Goal: Task Accomplishment & Management: Use online tool/utility

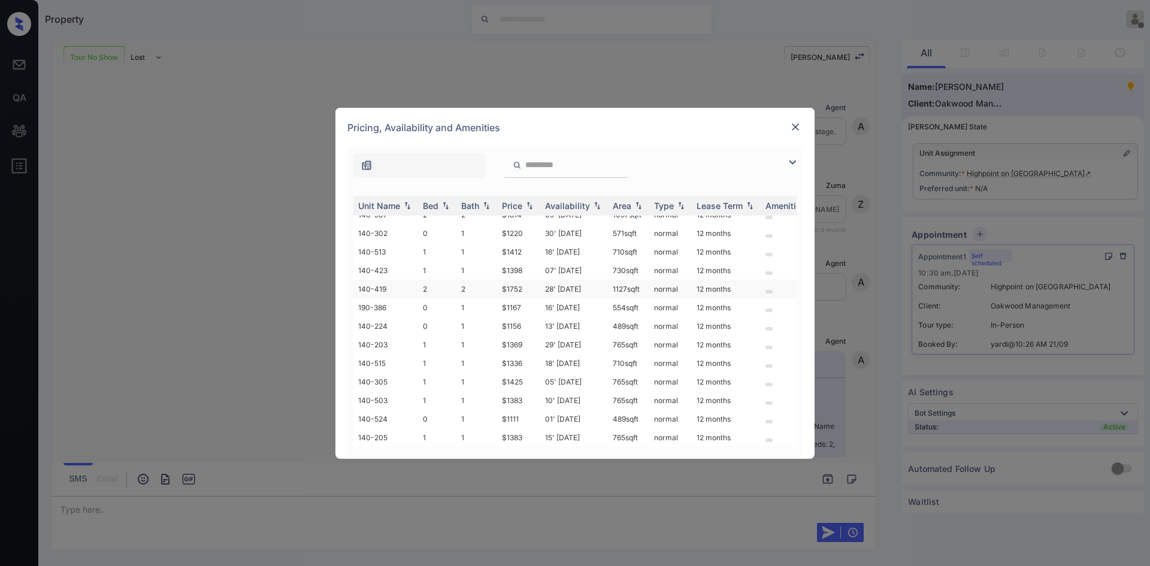
scroll to position [195, 0]
click at [798, 126] on img at bounding box center [795, 127] width 12 height 12
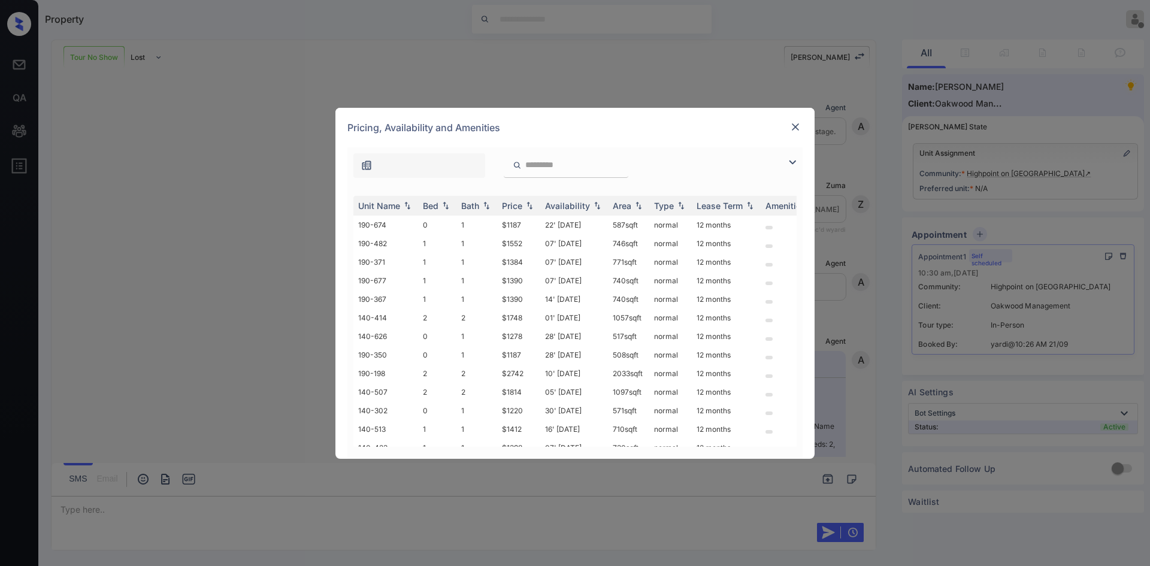
click at [795, 161] on img at bounding box center [792, 162] width 14 height 14
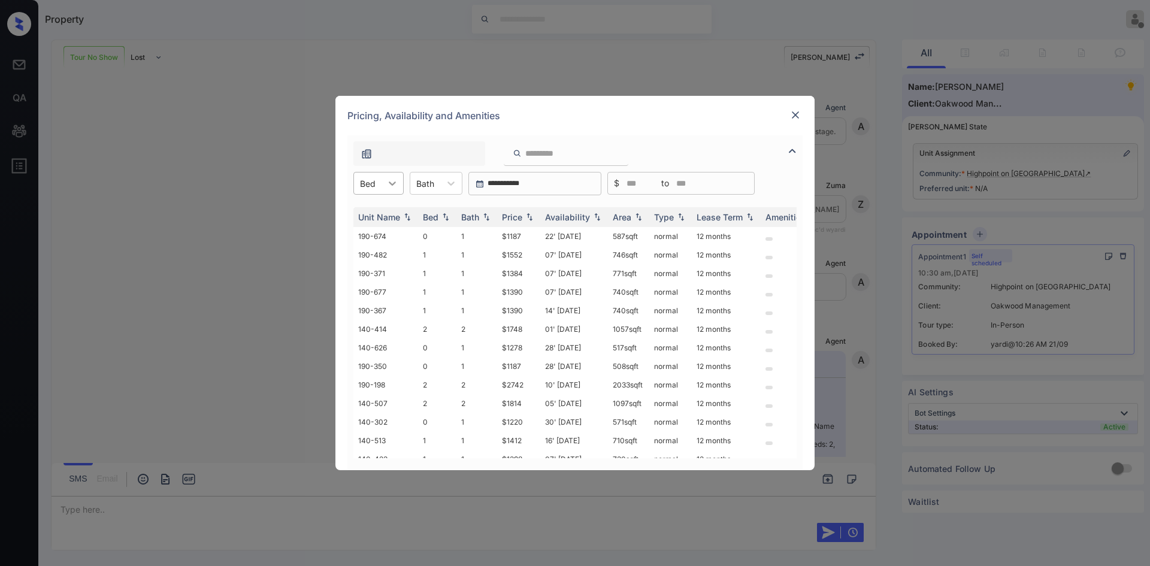
click at [389, 192] on div at bounding box center [392, 183] width 22 height 22
click at [374, 215] on div "0" at bounding box center [378, 213] width 50 height 22
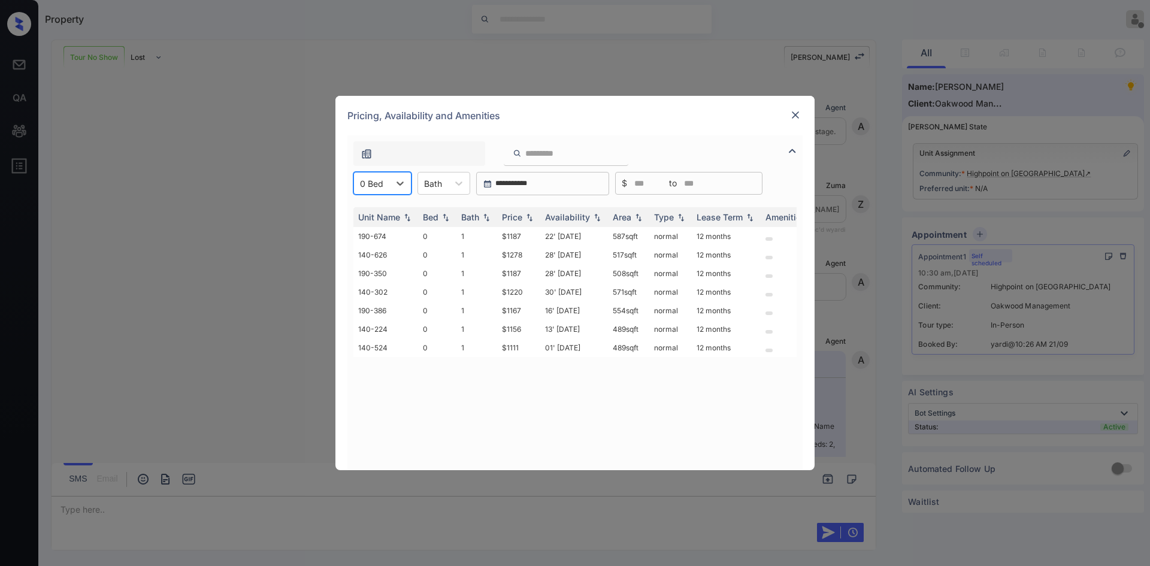
click at [800, 115] on img at bounding box center [795, 115] width 12 height 12
click at [794, 115] on img at bounding box center [795, 115] width 12 height 12
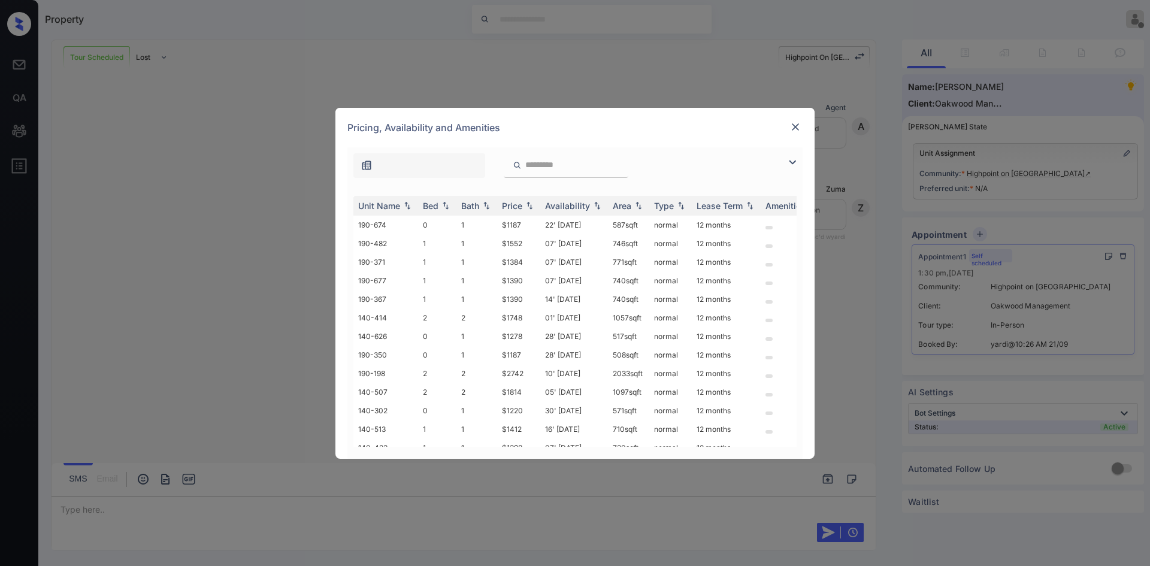
click at [797, 126] on img at bounding box center [795, 127] width 12 height 12
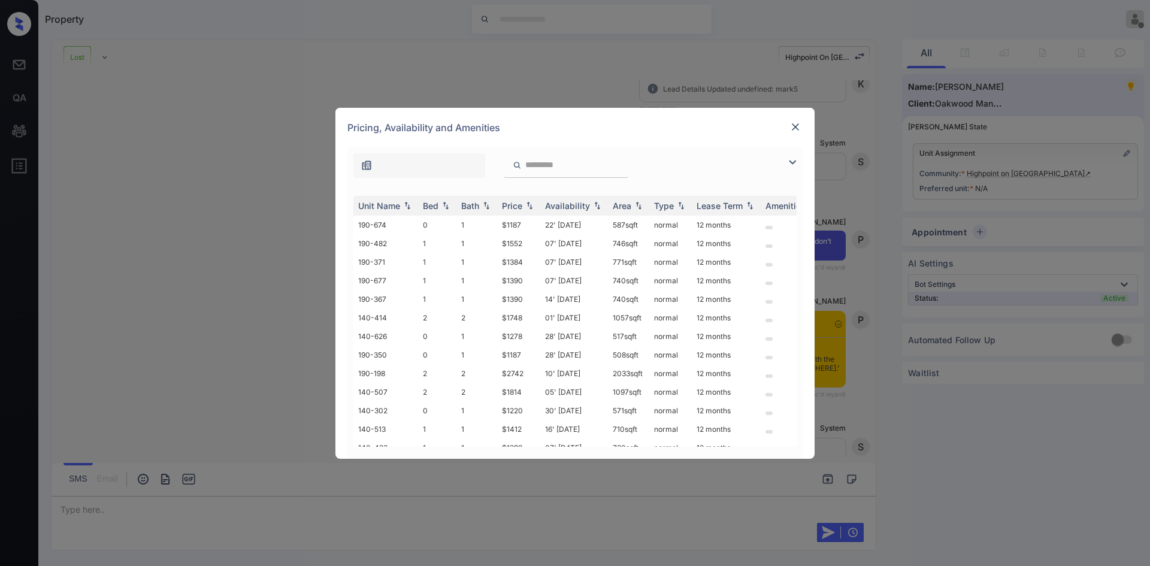
click at [795, 131] on img at bounding box center [795, 127] width 12 height 12
click at [786, 163] on img at bounding box center [792, 162] width 14 height 14
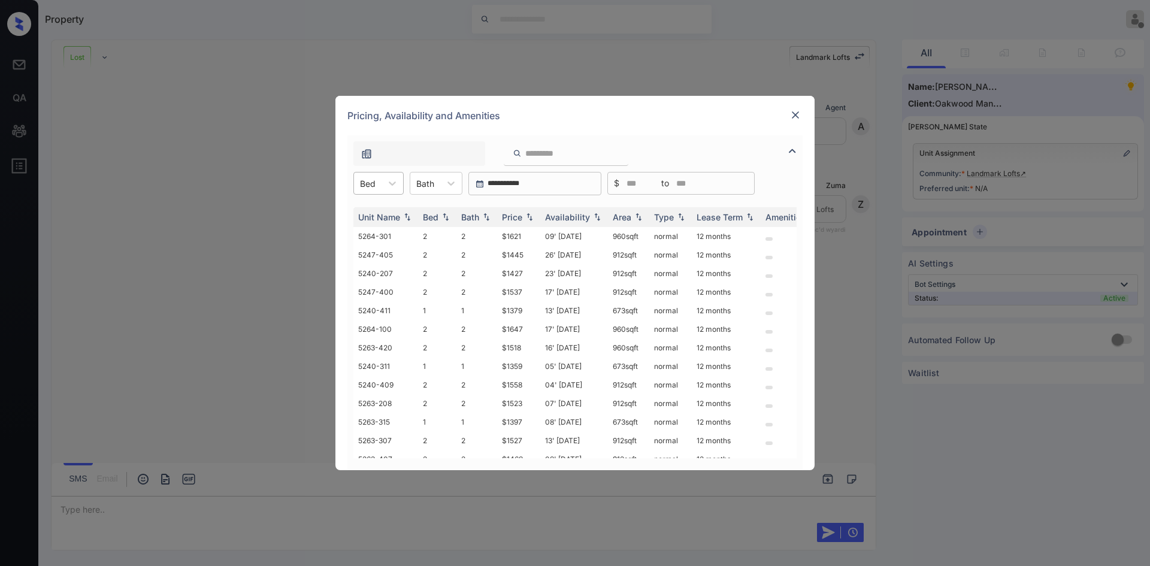
click at [380, 183] on div "Bed" at bounding box center [368, 183] width 28 height 17
click at [374, 210] on div "1" at bounding box center [378, 213] width 50 height 22
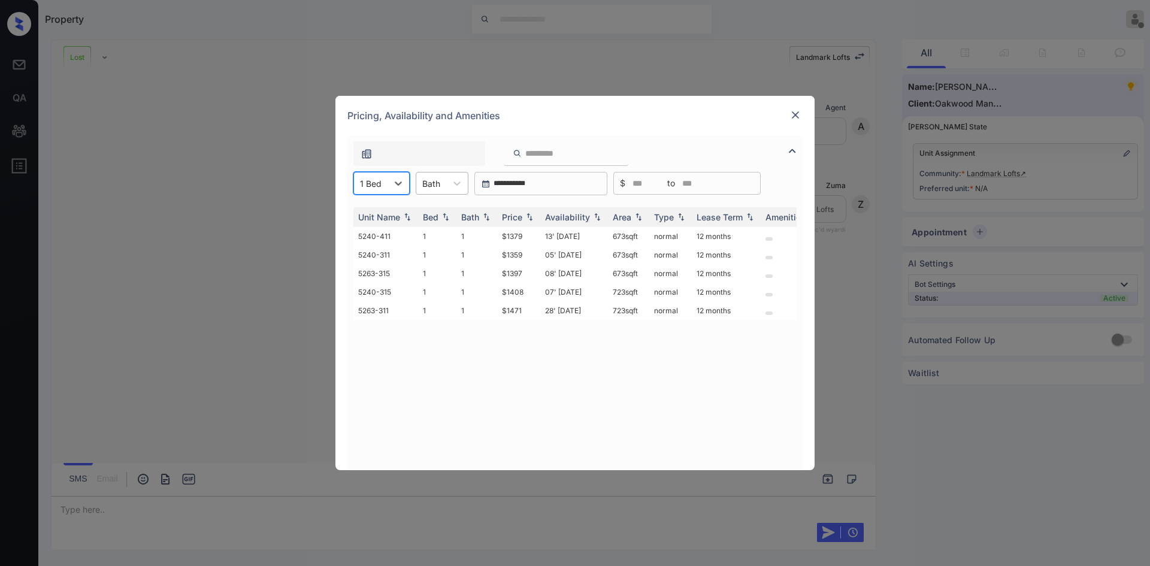
click at [432, 181] on div at bounding box center [431, 183] width 18 height 13
click at [430, 214] on div "1" at bounding box center [442, 213] width 53 height 22
click at [798, 118] on img at bounding box center [795, 115] width 12 height 12
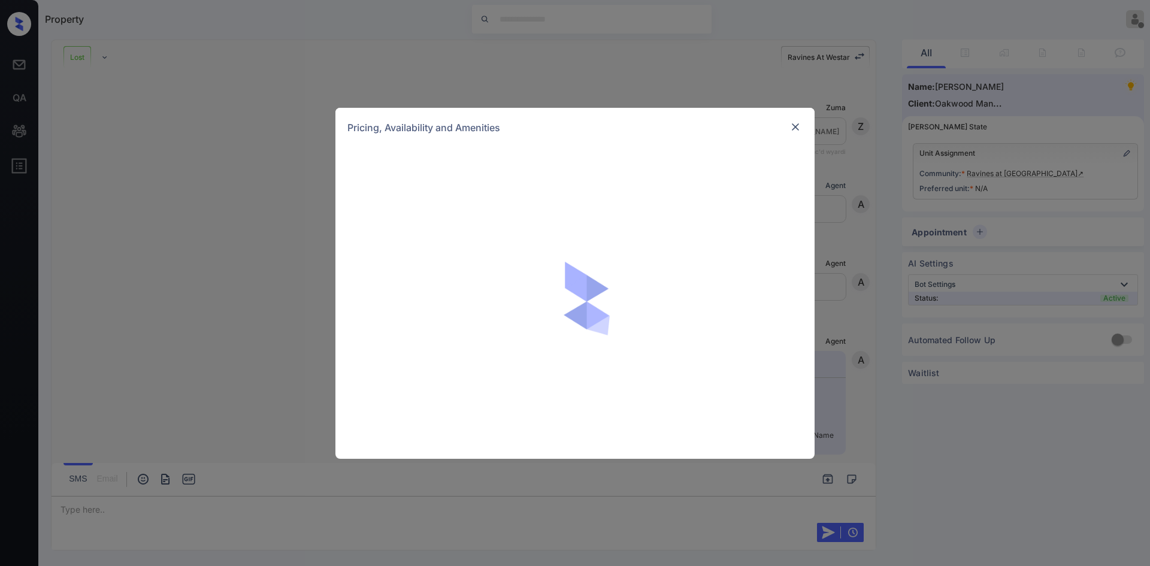
scroll to position [411, 0]
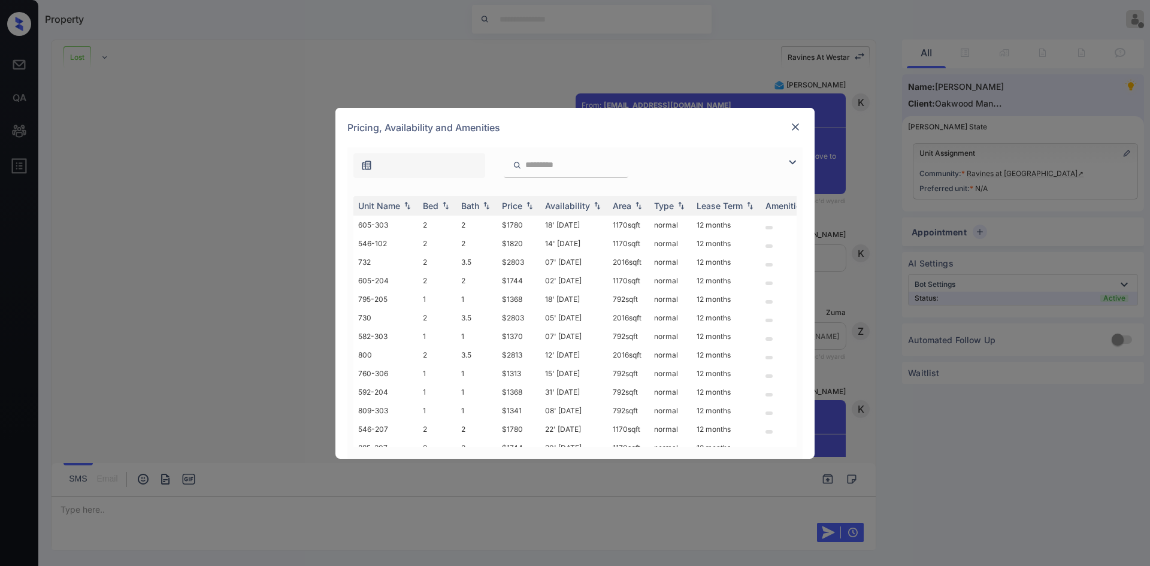
click at [799, 163] on img at bounding box center [792, 162] width 14 height 14
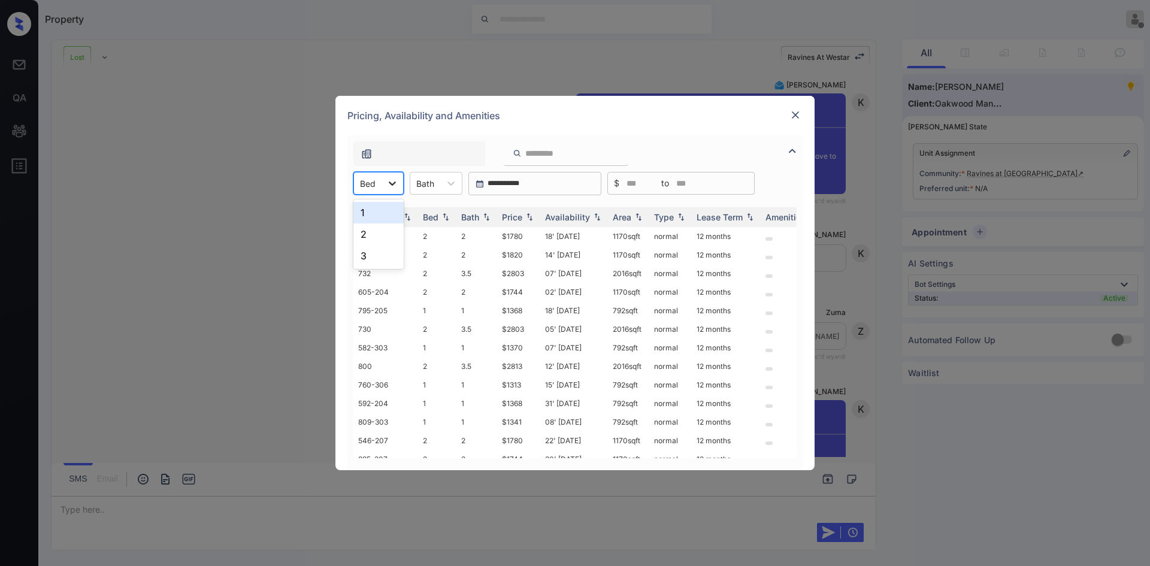
click at [394, 182] on icon at bounding box center [392, 183] width 12 height 12
click at [380, 210] on div "1" at bounding box center [378, 213] width 50 height 22
click at [507, 220] on div "Price" at bounding box center [512, 217] width 20 height 10
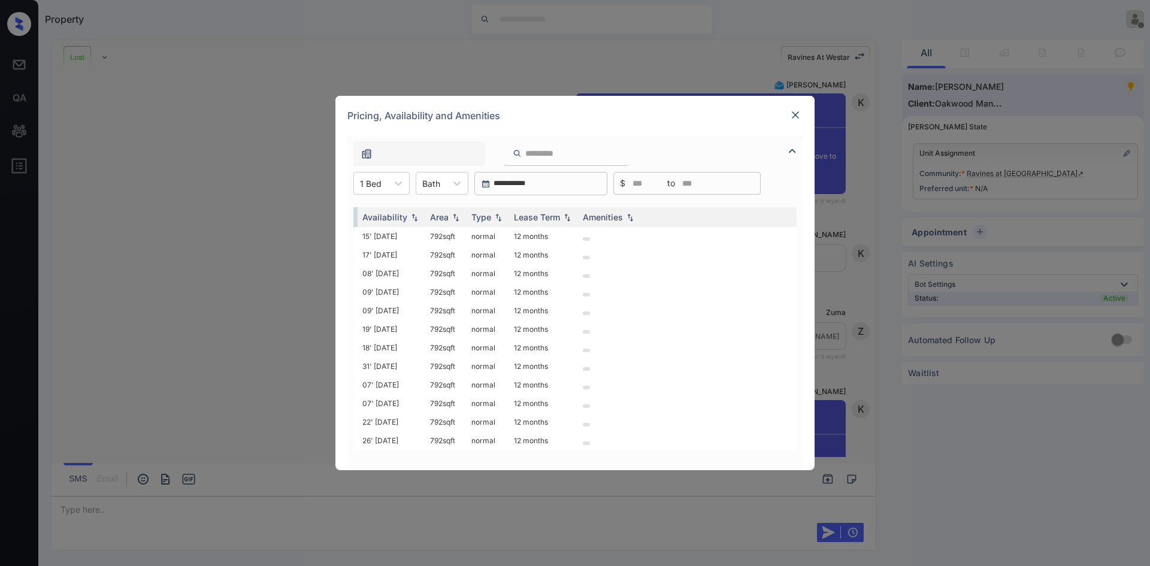
scroll to position [1, 0]
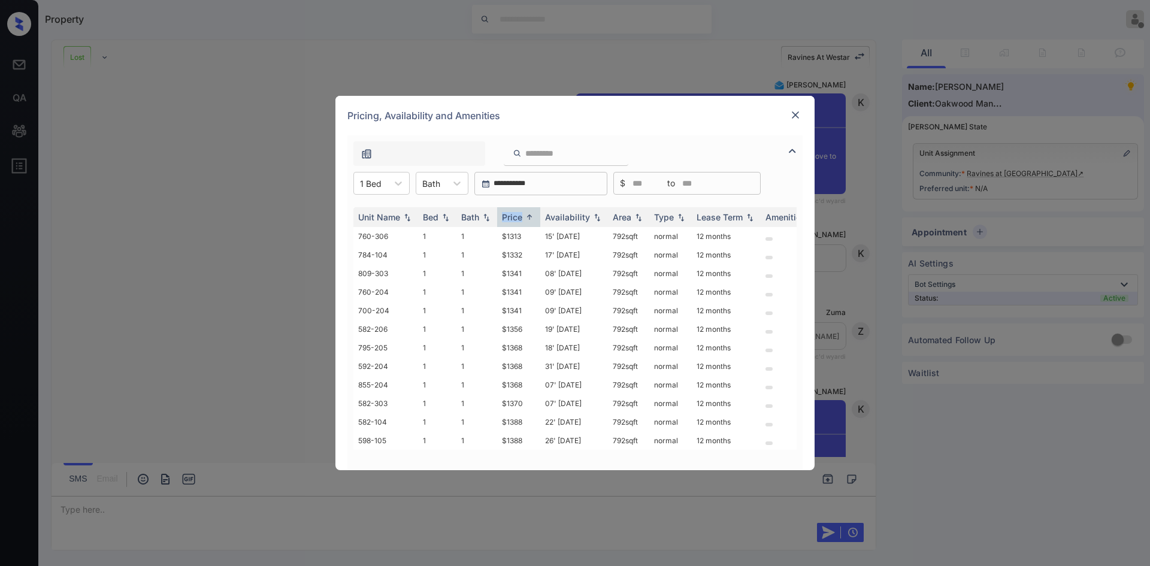
click at [799, 113] on img at bounding box center [795, 115] width 12 height 12
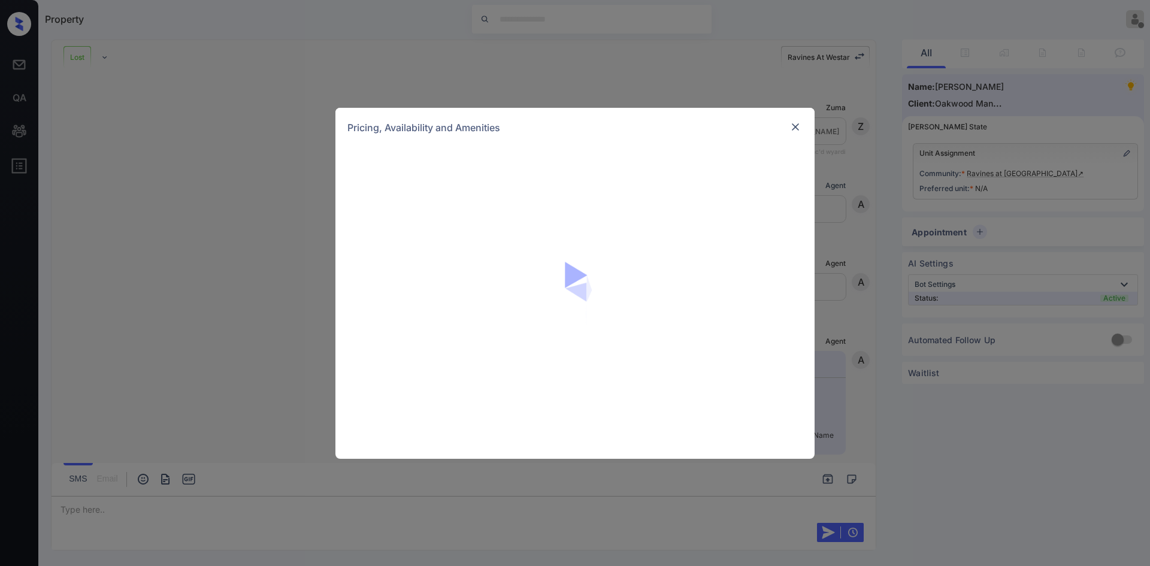
scroll to position [411, 0]
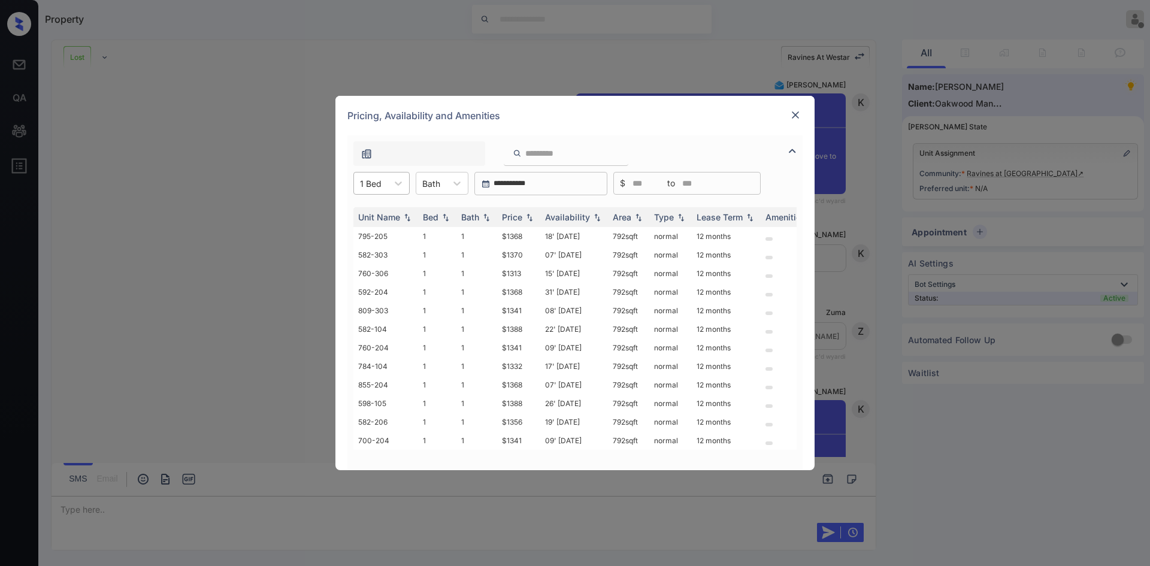
click at [374, 188] on div at bounding box center [371, 183] width 22 height 13
click at [367, 237] on div "2" at bounding box center [381, 234] width 56 height 22
click at [437, 186] on div at bounding box center [433, 183] width 18 height 13
click at [431, 216] on div "1" at bounding box center [443, 213] width 53 height 22
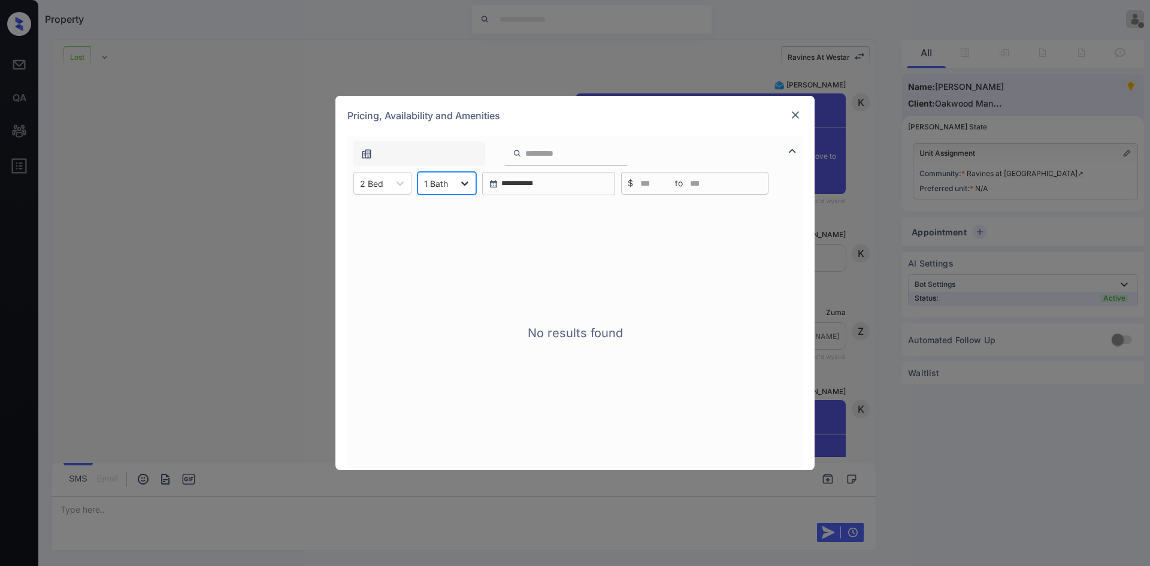
click at [456, 185] on div at bounding box center [465, 183] width 22 height 22
click at [434, 238] on div "2" at bounding box center [446, 234] width 59 height 22
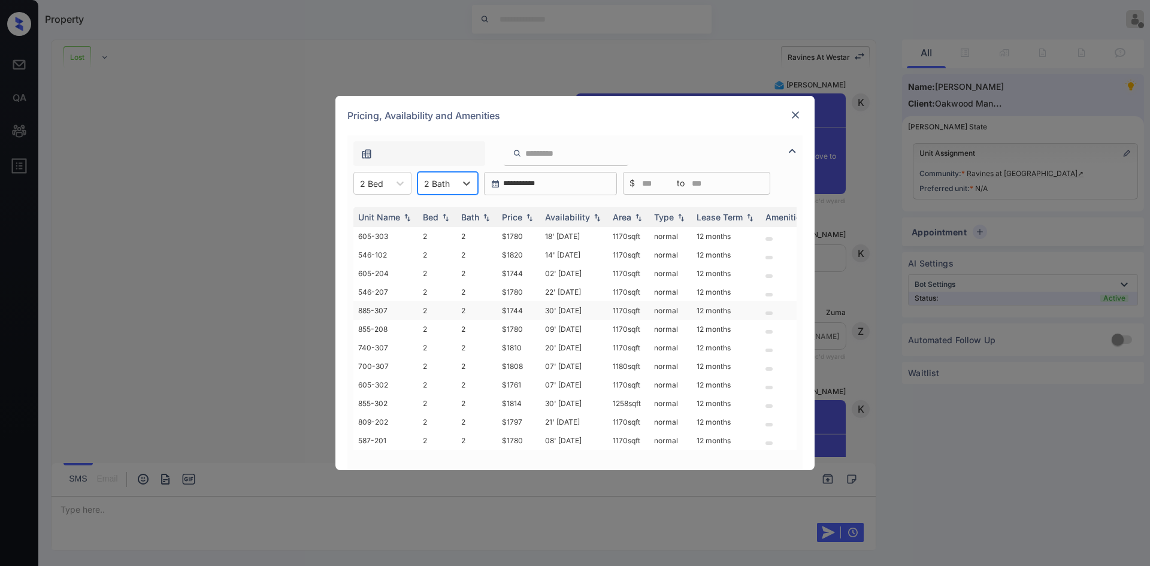
scroll to position [1, 0]
click at [399, 184] on icon at bounding box center [399, 183] width 7 height 4
click at [383, 216] on div "1" at bounding box center [382, 213] width 58 height 22
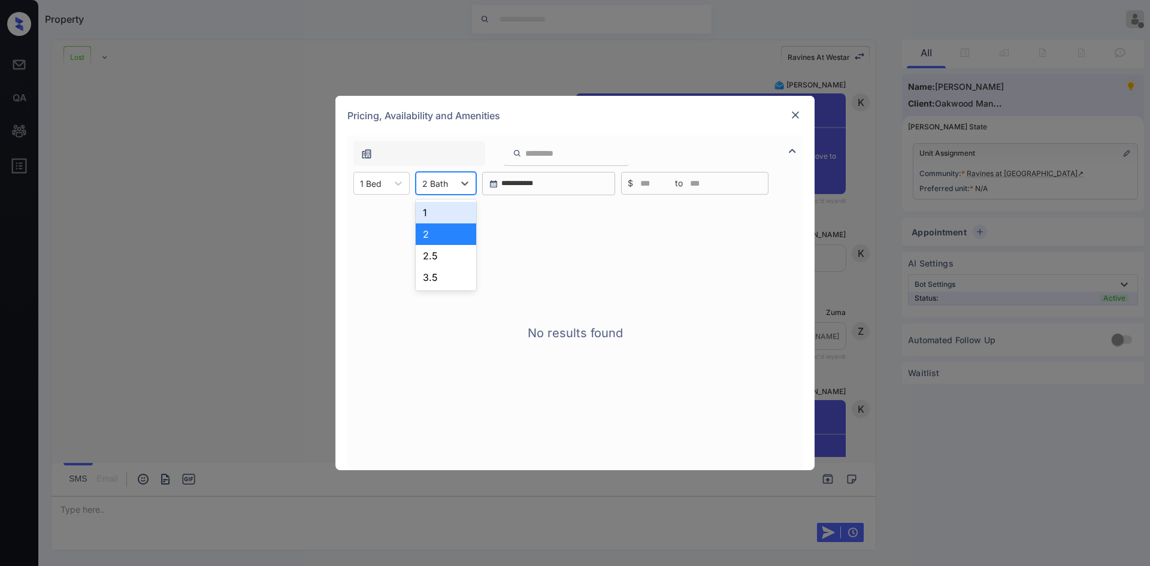
click at [432, 184] on div at bounding box center [435, 183] width 26 height 13
click at [443, 209] on div "1" at bounding box center [446, 213] width 60 height 22
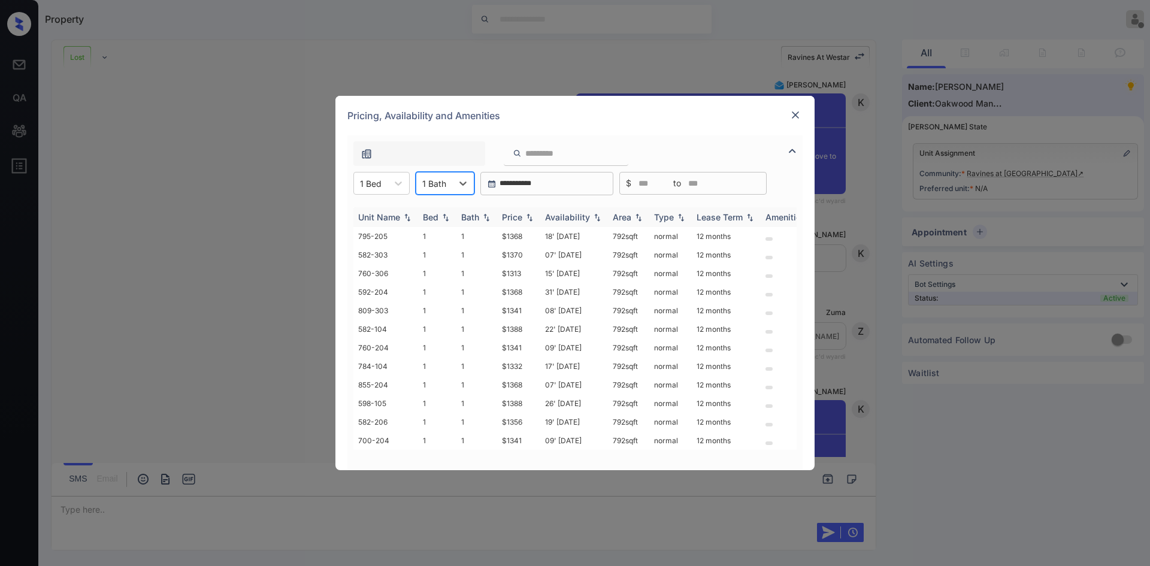
scroll to position [0, 0]
click at [441, 183] on div at bounding box center [434, 183] width 24 height 13
click at [432, 238] on div "2" at bounding box center [445, 234] width 59 height 22
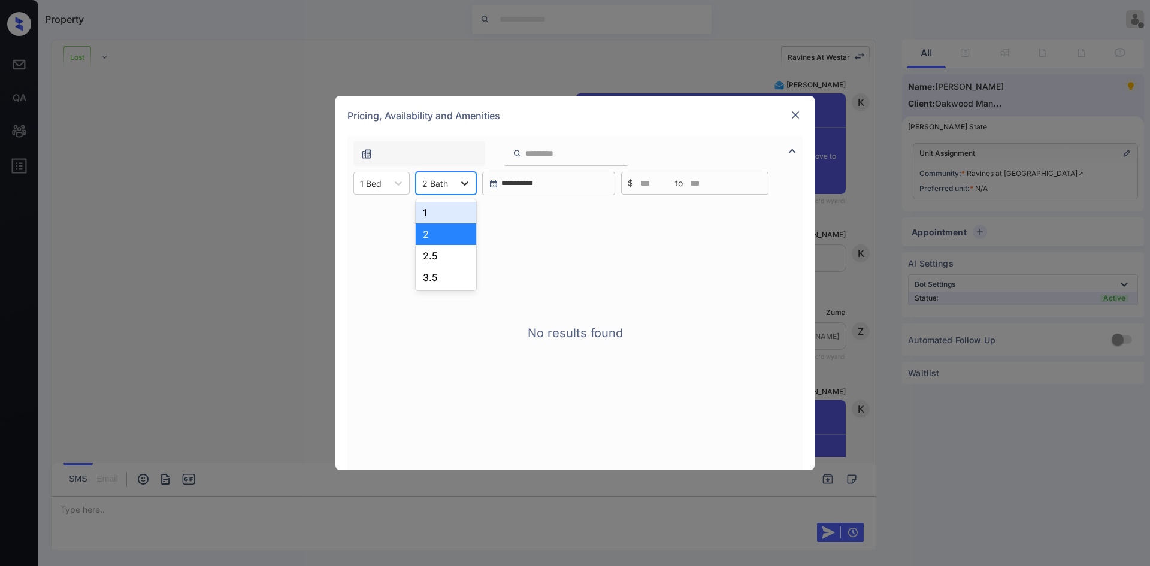
click at [454, 187] on div at bounding box center [465, 183] width 22 height 22
click at [428, 253] on div "2.5" at bounding box center [446, 256] width 60 height 22
click at [456, 186] on div "2.5 Bath" at bounding box center [438, 183] width 45 height 17
click at [432, 279] on div "3.5" at bounding box center [450, 278] width 68 height 22
click at [456, 181] on div "3.5 Bath" at bounding box center [438, 183] width 45 height 17
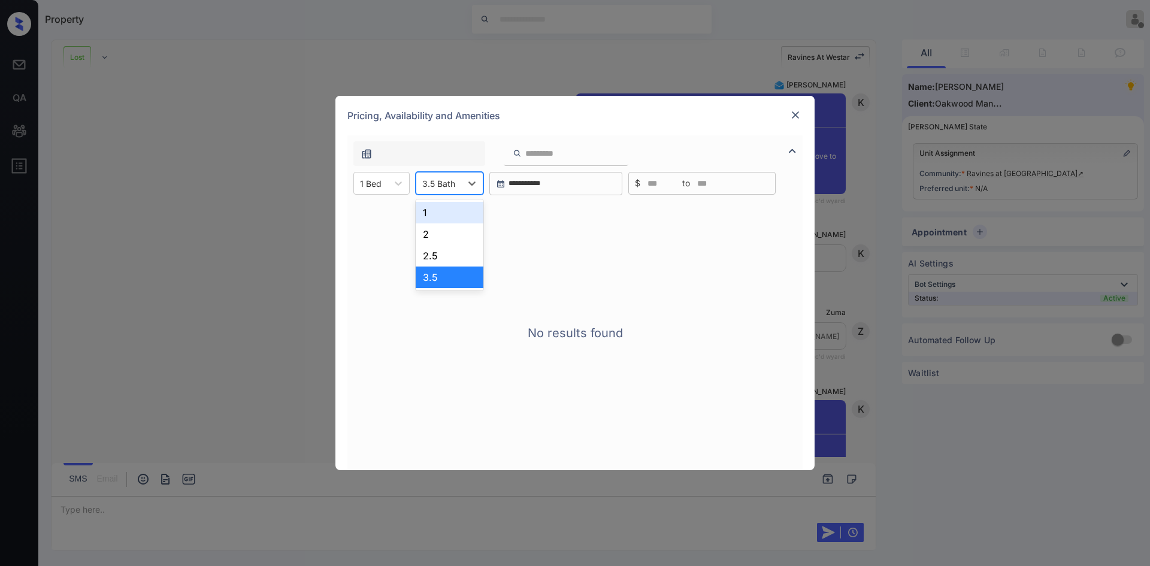
click at [435, 213] on div "1" at bounding box center [450, 213] width 68 height 22
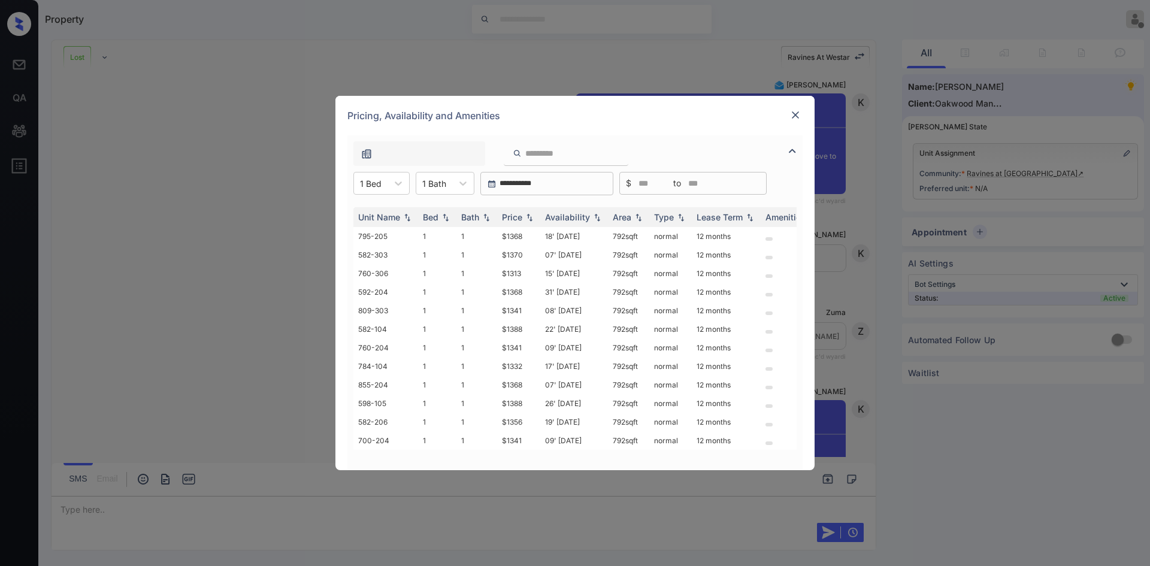
click at [794, 114] on img at bounding box center [795, 115] width 12 height 12
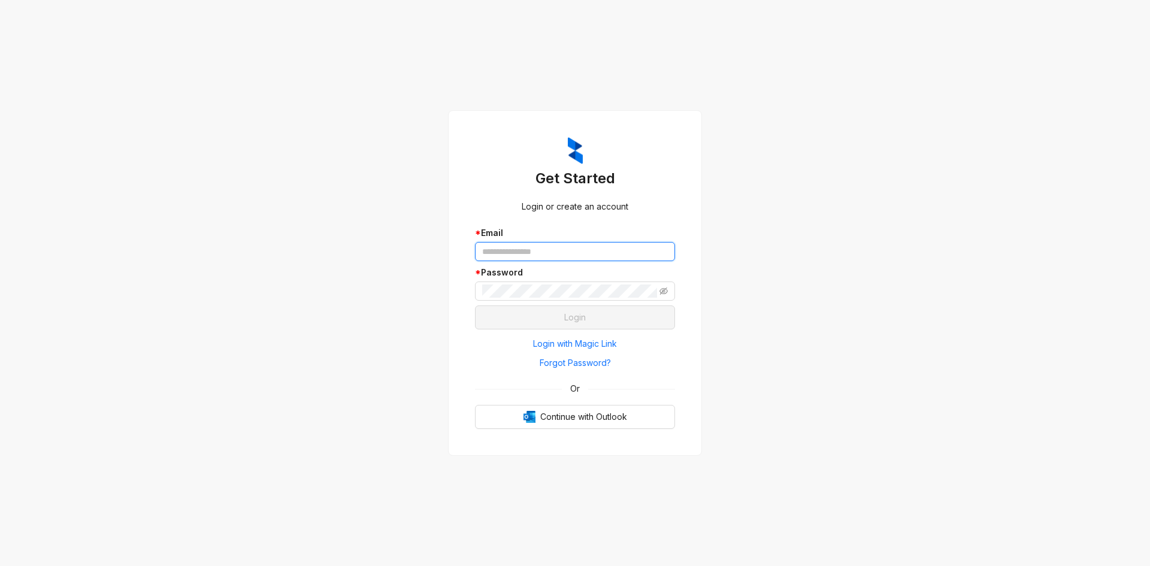
click at [523, 249] on input "text" at bounding box center [575, 251] width 200 height 19
click at [539, 256] on input "text" at bounding box center [575, 251] width 200 height 19
paste input "**********"
type input "**********"
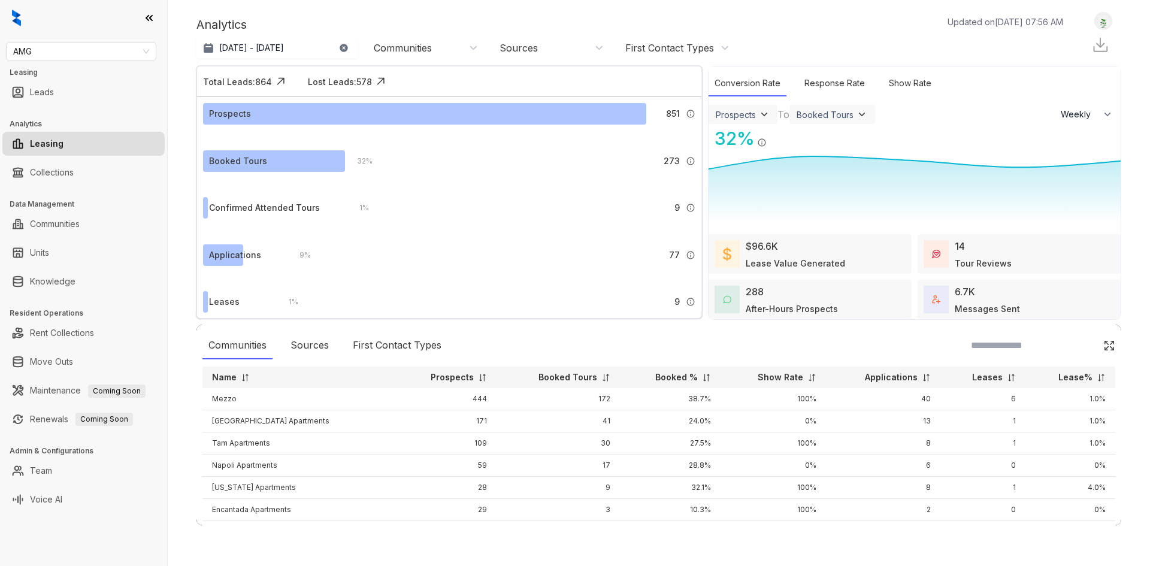
select select "******"
click at [44, 46] on span "AMG" at bounding box center [81, 52] width 136 height 18
type input "****"
click at [96, 43] on span "AMG" at bounding box center [81, 52] width 136 height 18
type input "****"
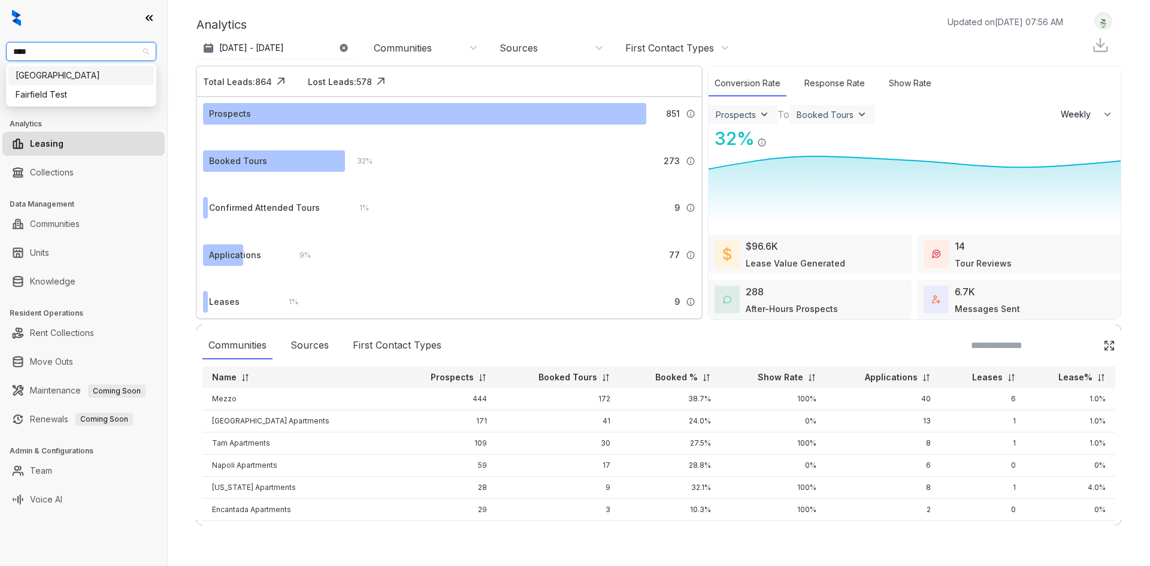
click at [83, 76] on div "[GEOGRAPHIC_DATA]" at bounding box center [81, 75] width 131 height 13
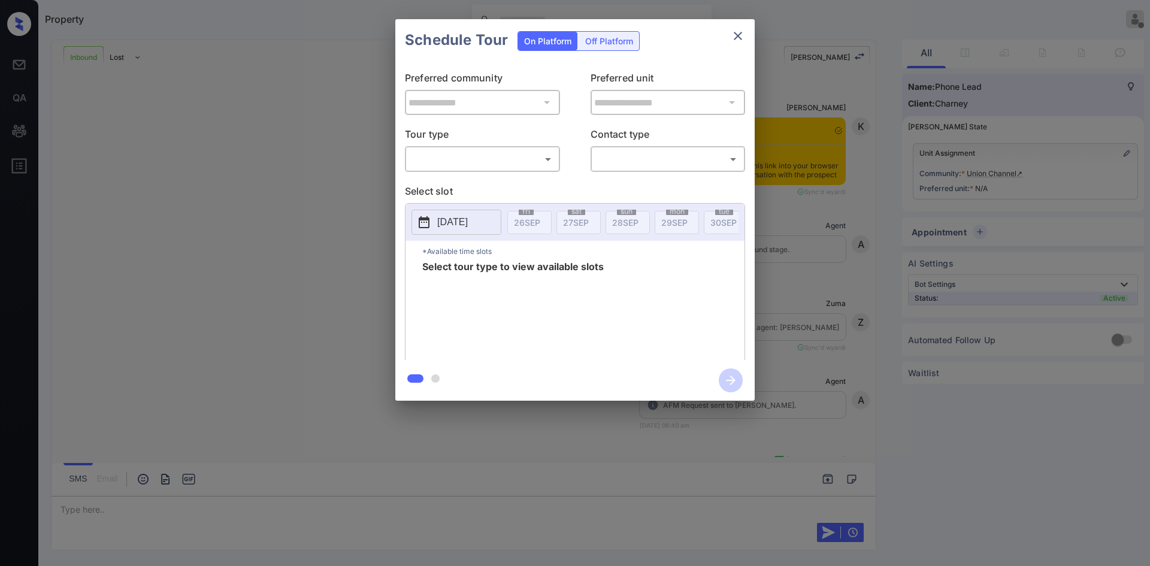
scroll to position [450, 0]
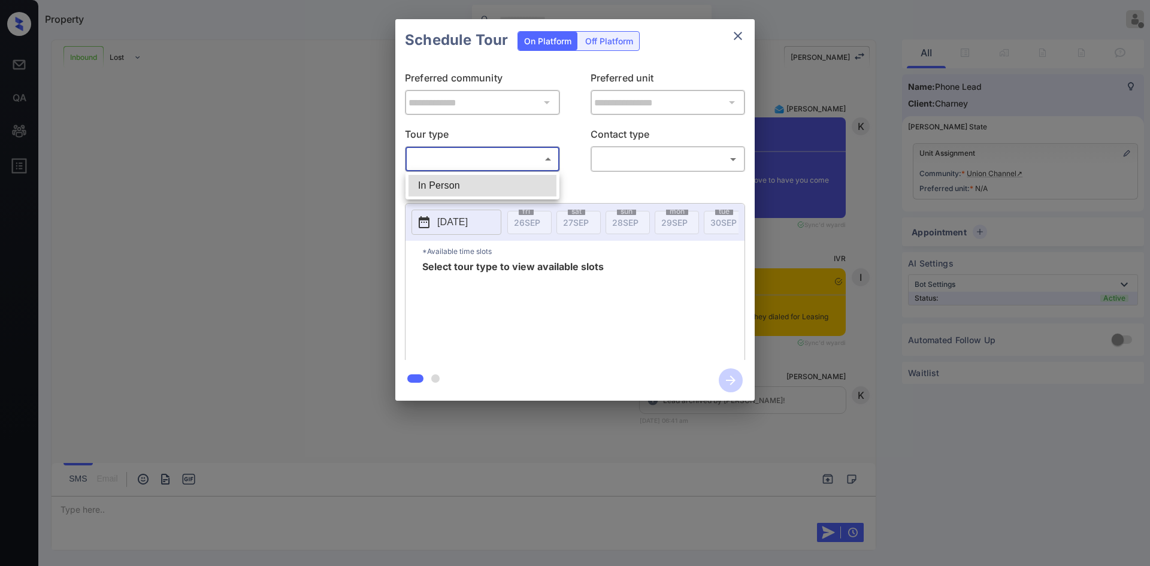
click at [459, 161] on body "Property Ajaya G Offline Set yourself online Set yourself on break Profile Swit…" at bounding box center [575, 283] width 1150 height 566
click at [454, 184] on li "In Person" at bounding box center [482, 186] width 148 height 22
type input "********"
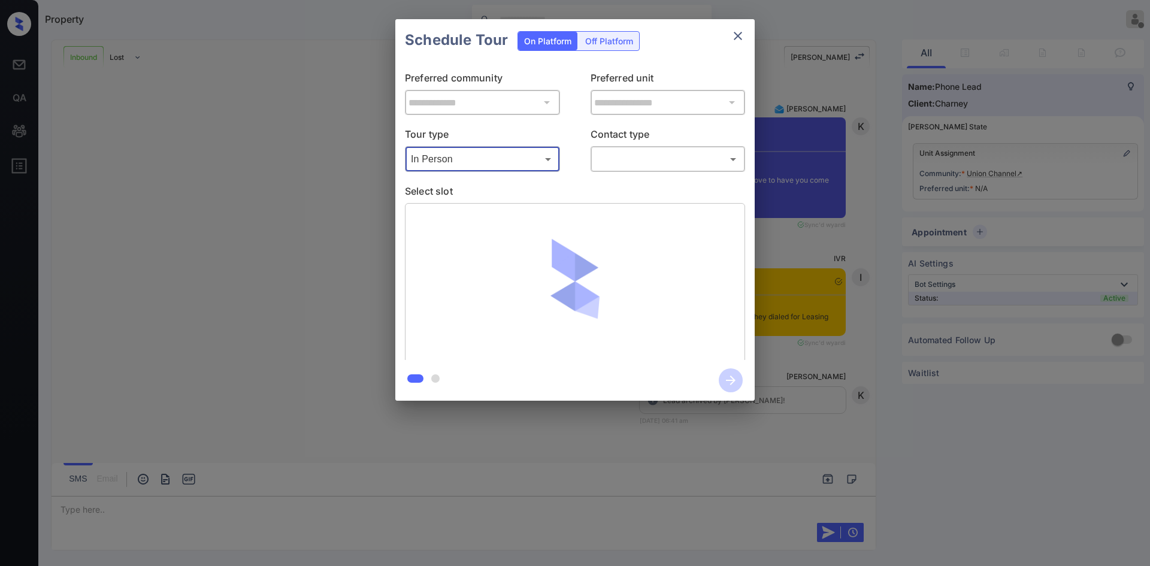
click at [613, 149] on div "​ ​" at bounding box center [667, 159] width 155 height 26
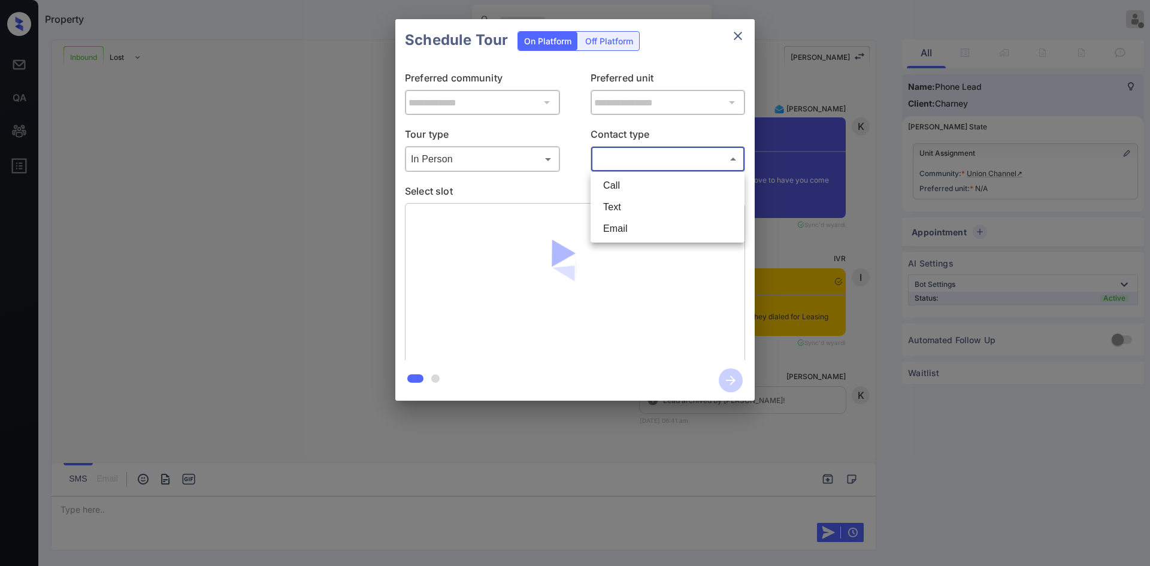
click at [610, 168] on body "Property Ajaya G Offline Set yourself online Set yourself on break Profile Swit…" at bounding box center [575, 283] width 1150 height 566
click at [611, 195] on li "Call" at bounding box center [667, 186] width 148 height 22
click at [611, 165] on body "Property Ajaya G Offline Set yourself online Set yourself on break Profile Swit…" at bounding box center [575, 283] width 1150 height 566
click at [617, 201] on li "Text" at bounding box center [667, 207] width 148 height 22
type input "****"
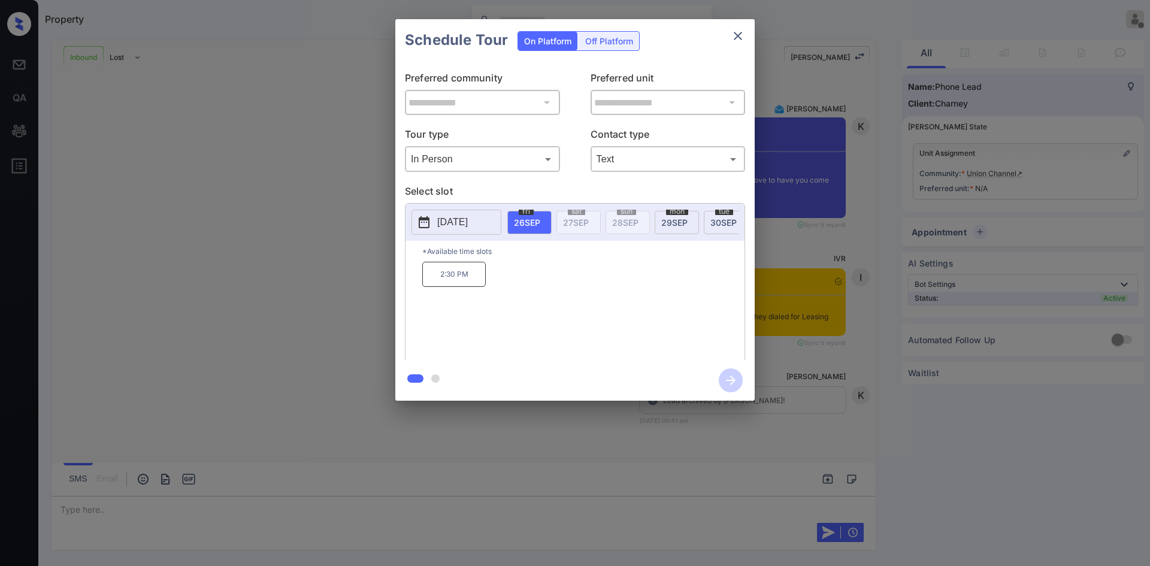
click at [321, 213] on div "**********" at bounding box center [575, 210] width 1150 height 420
